Goal: Task Accomplishment & Management: Manage account settings

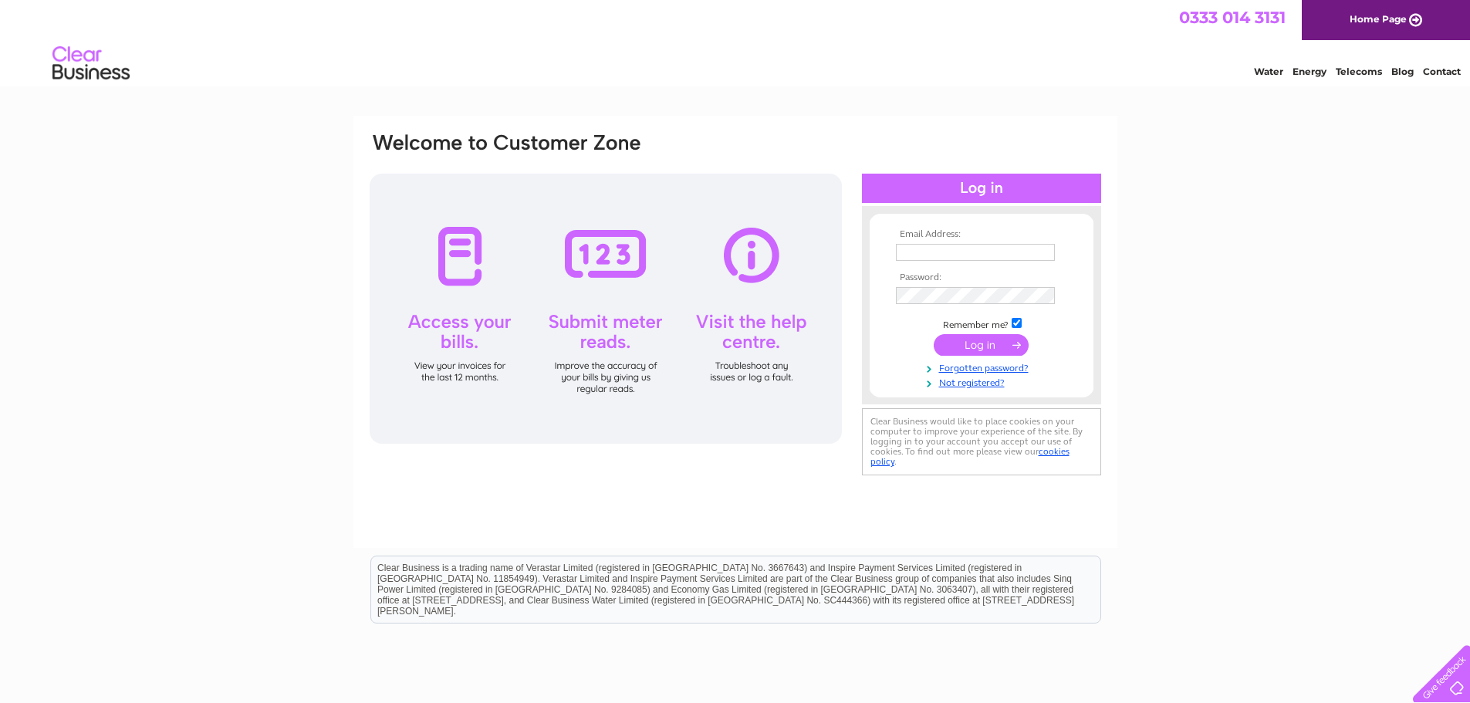
type input "[EMAIL_ADDRESS][DOMAIN_NAME]"
click at [983, 347] on input "submit" at bounding box center [981, 345] width 95 height 22
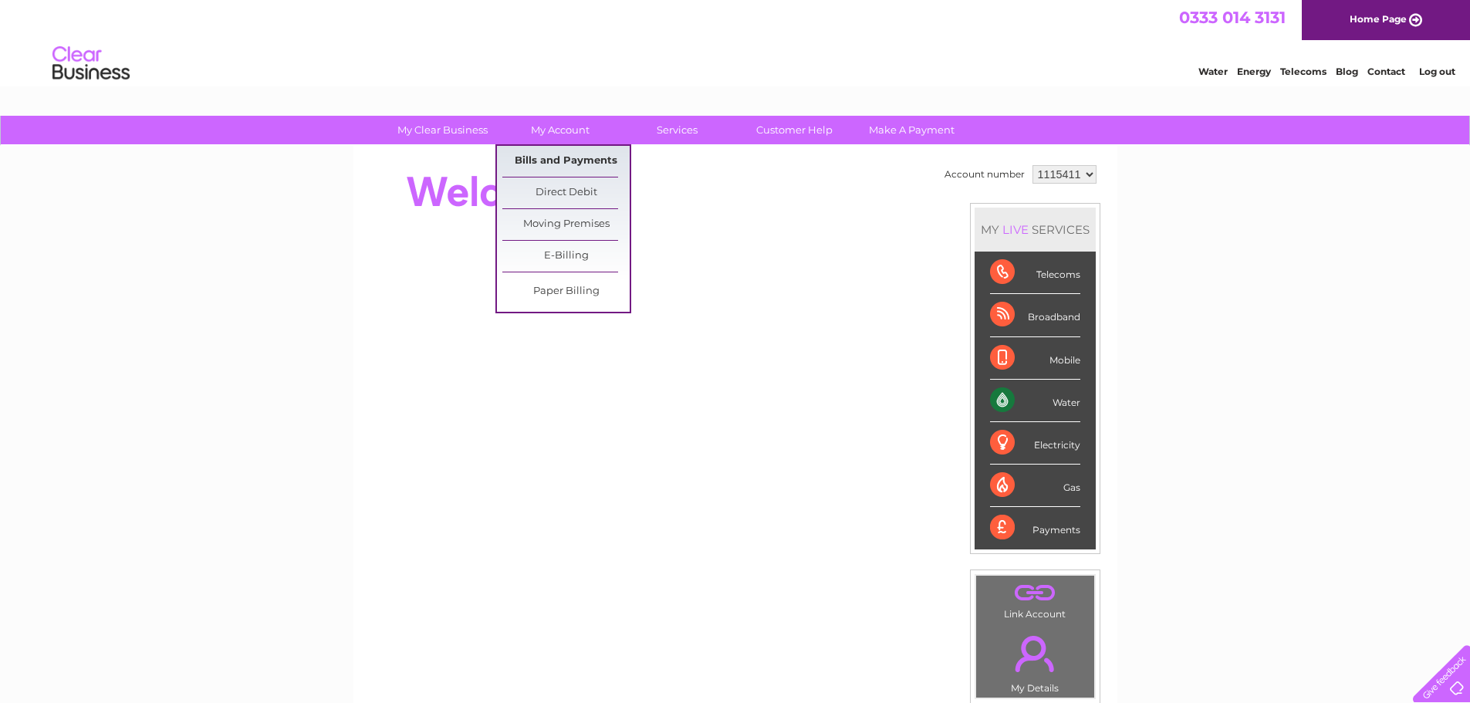
click at [568, 168] on link "Bills and Payments" at bounding box center [566, 161] width 127 height 31
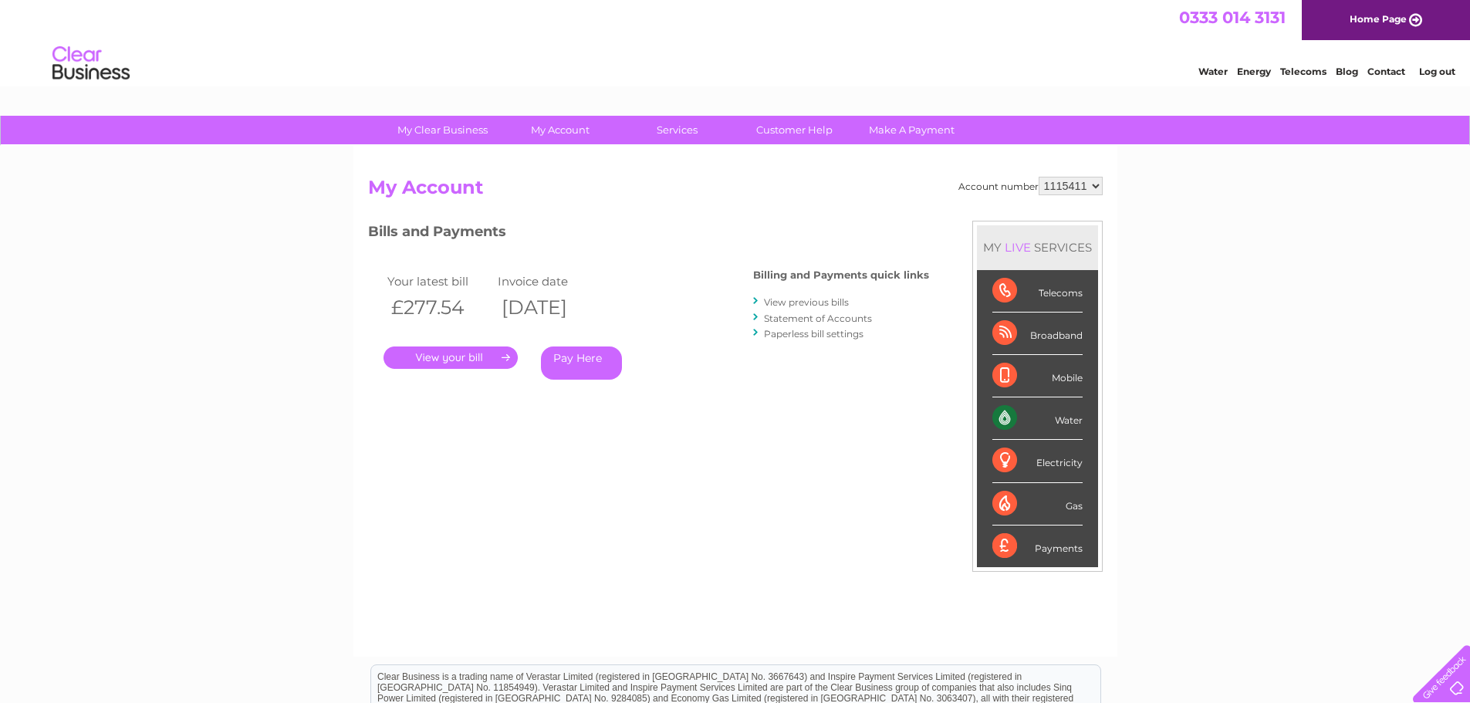
click at [485, 355] on link "." at bounding box center [451, 358] width 134 height 22
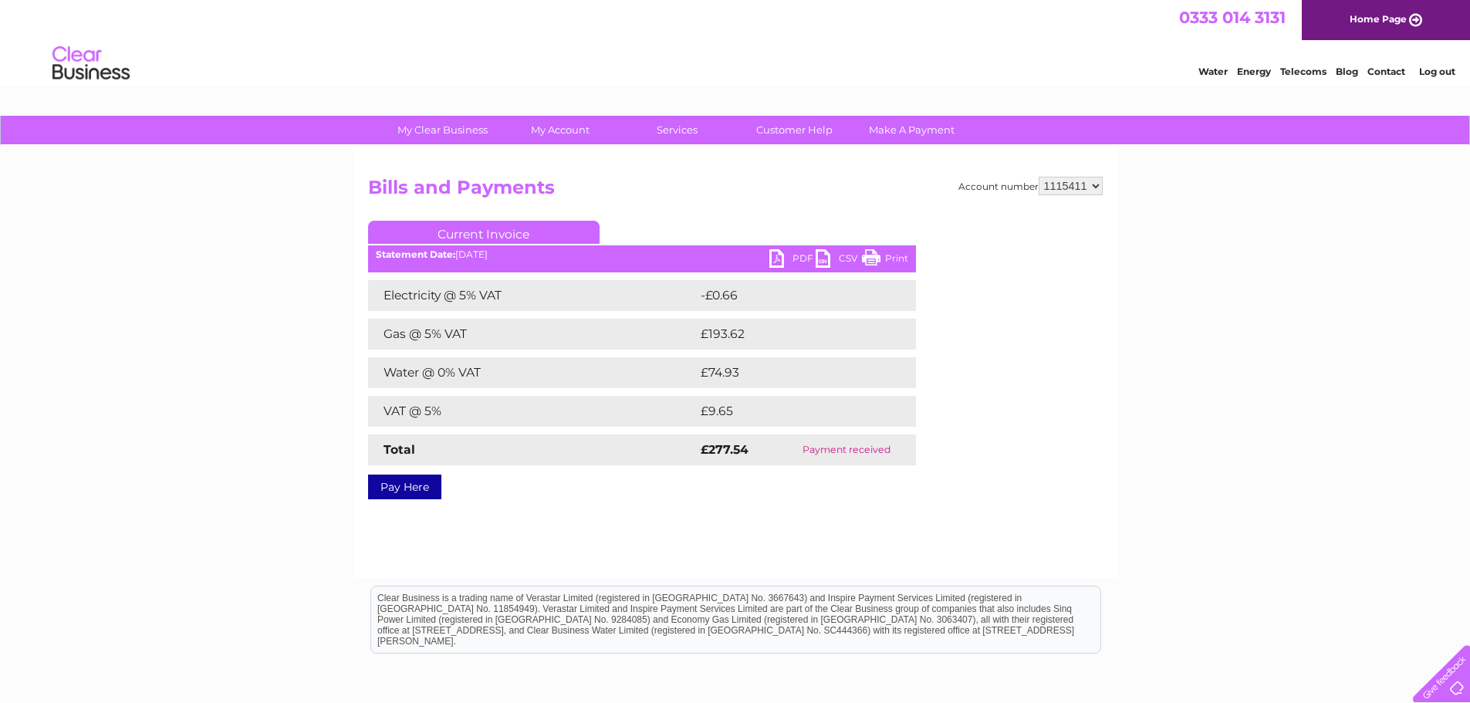
click at [785, 259] on link "PDF" at bounding box center [793, 260] width 46 height 22
